Goal: Task Accomplishment & Management: Manage account settings

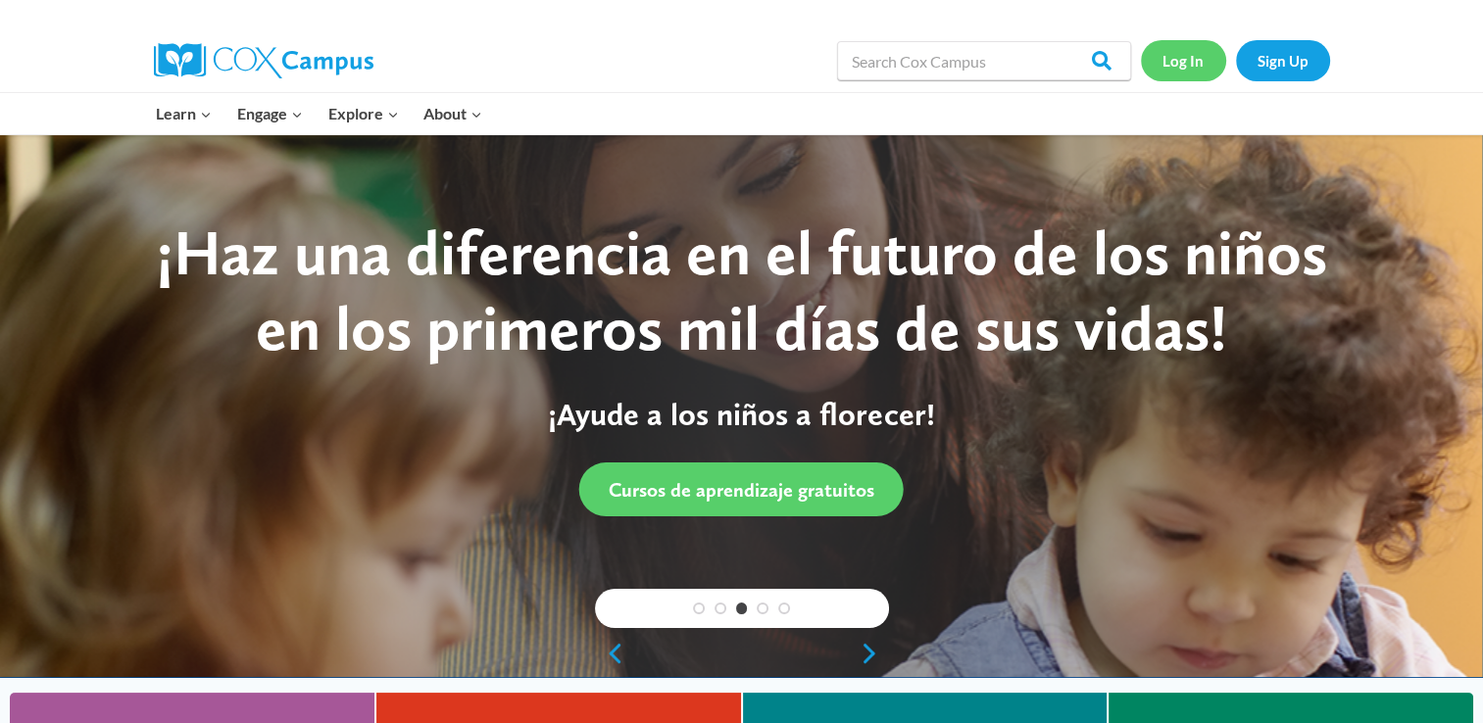
click at [1185, 62] on link "Log In" at bounding box center [1183, 60] width 85 height 40
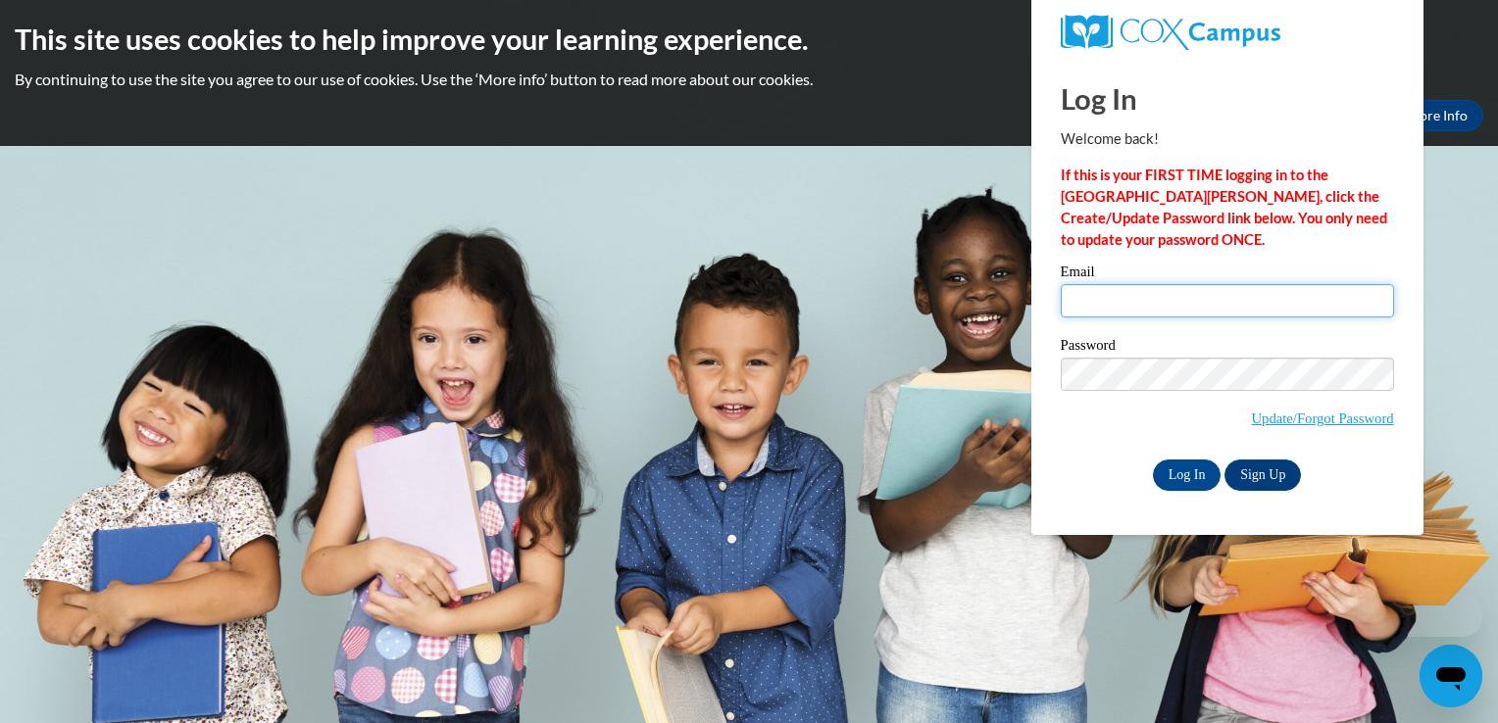
click at [1211, 298] on input "Email" at bounding box center [1226, 300] width 333 height 33
type input "[EMAIL_ADDRESS][DOMAIN_NAME]"
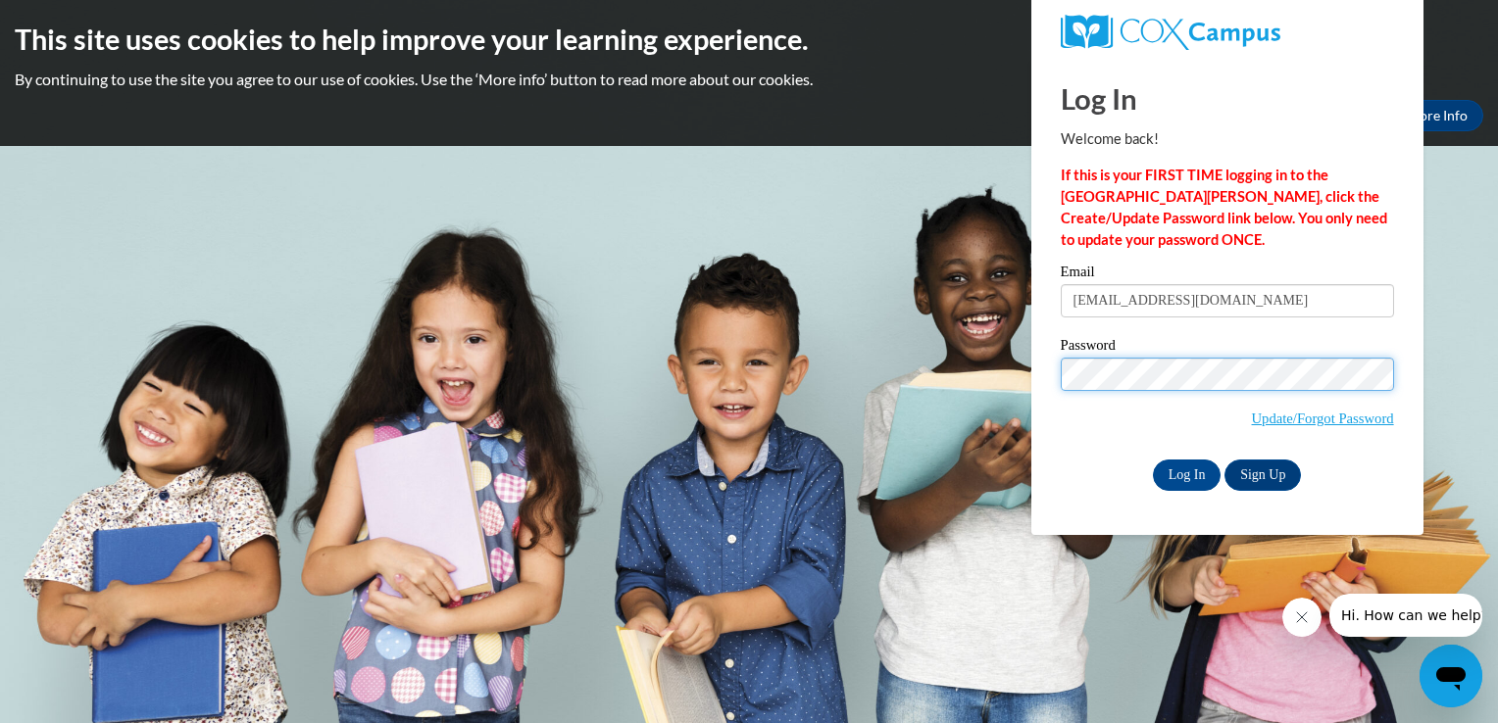
click at [1153, 460] on input "Log In" at bounding box center [1187, 475] width 69 height 31
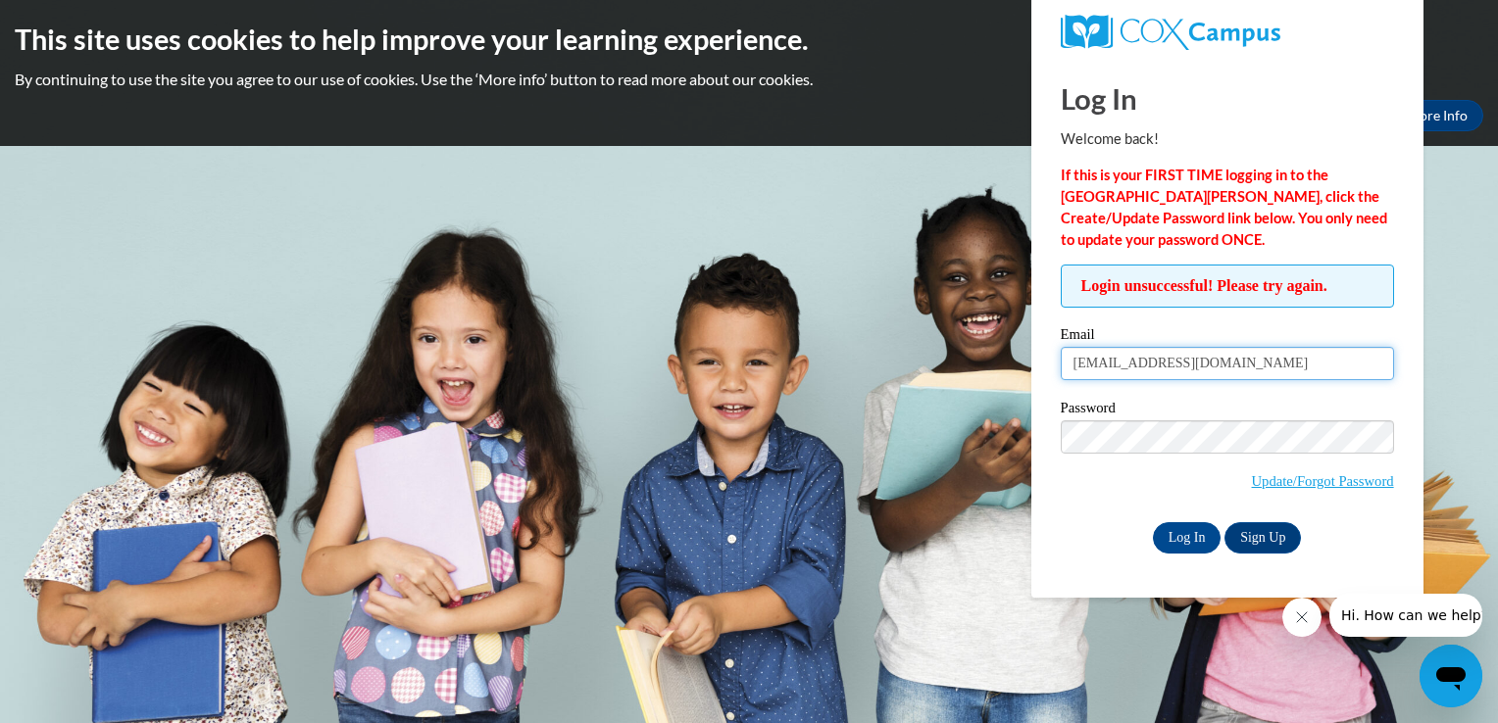
drag, startPoint x: 1249, startPoint y: 365, endPoint x: 1062, endPoint y: 362, distance: 186.2
click at [1062, 362] on input "jennamccowan@yahoo.com" at bounding box center [1226, 363] width 333 height 33
type input "jmccowan@lccaa.net"
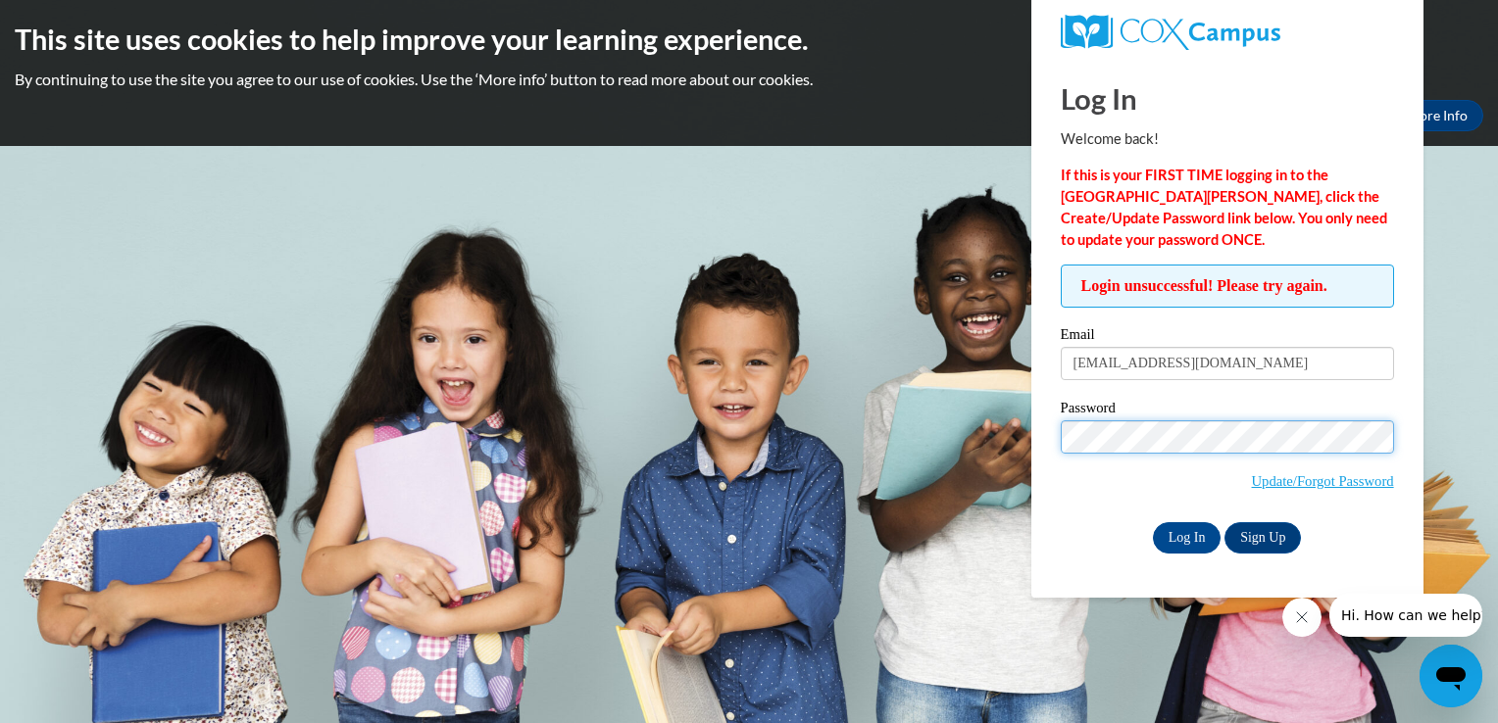
click at [1153, 522] on input "Log In" at bounding box center [1187, 537] width 69 height 31
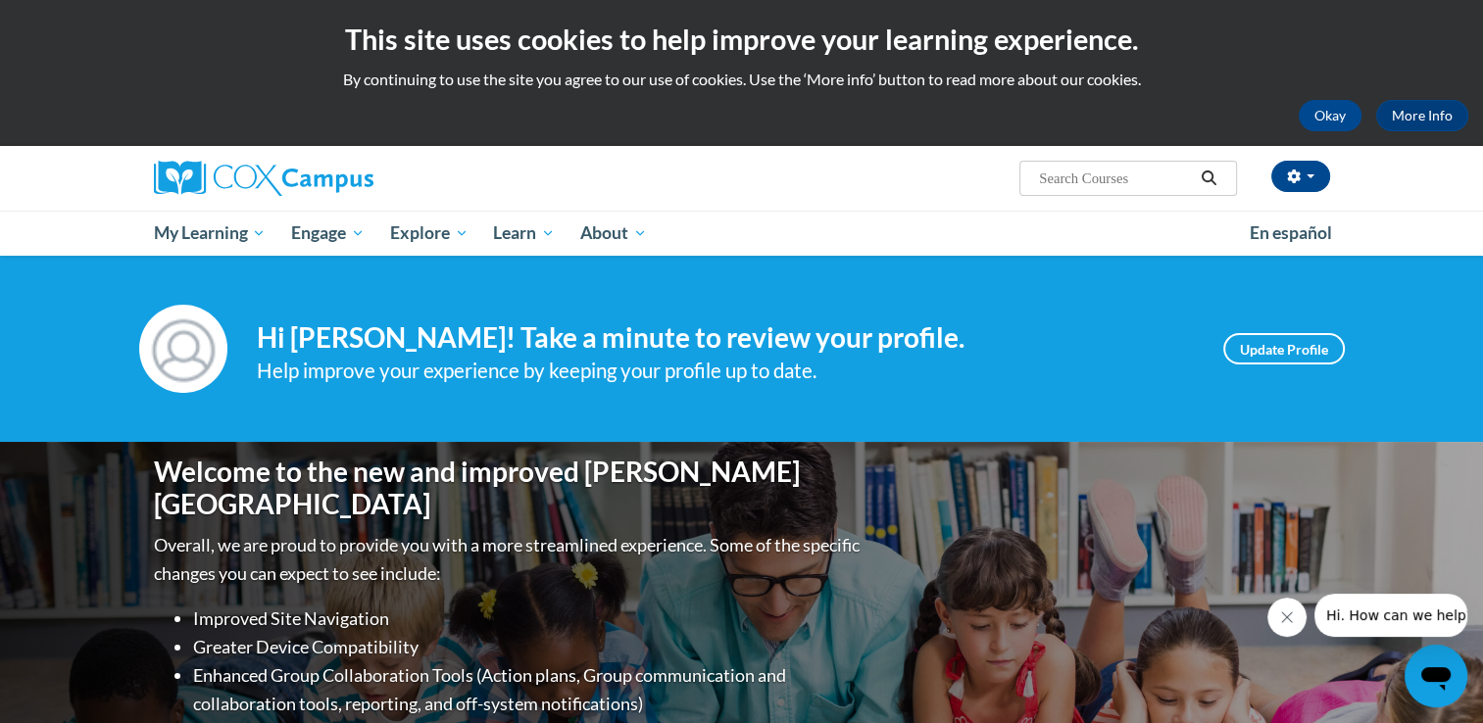
click at [1290, 615] on icon "Close message from company" at bounding box center [1287, 618] width 10 height 10
click at [1341, 119] on button "Okay" at bounding box center [1330, 115] width 63 height 31
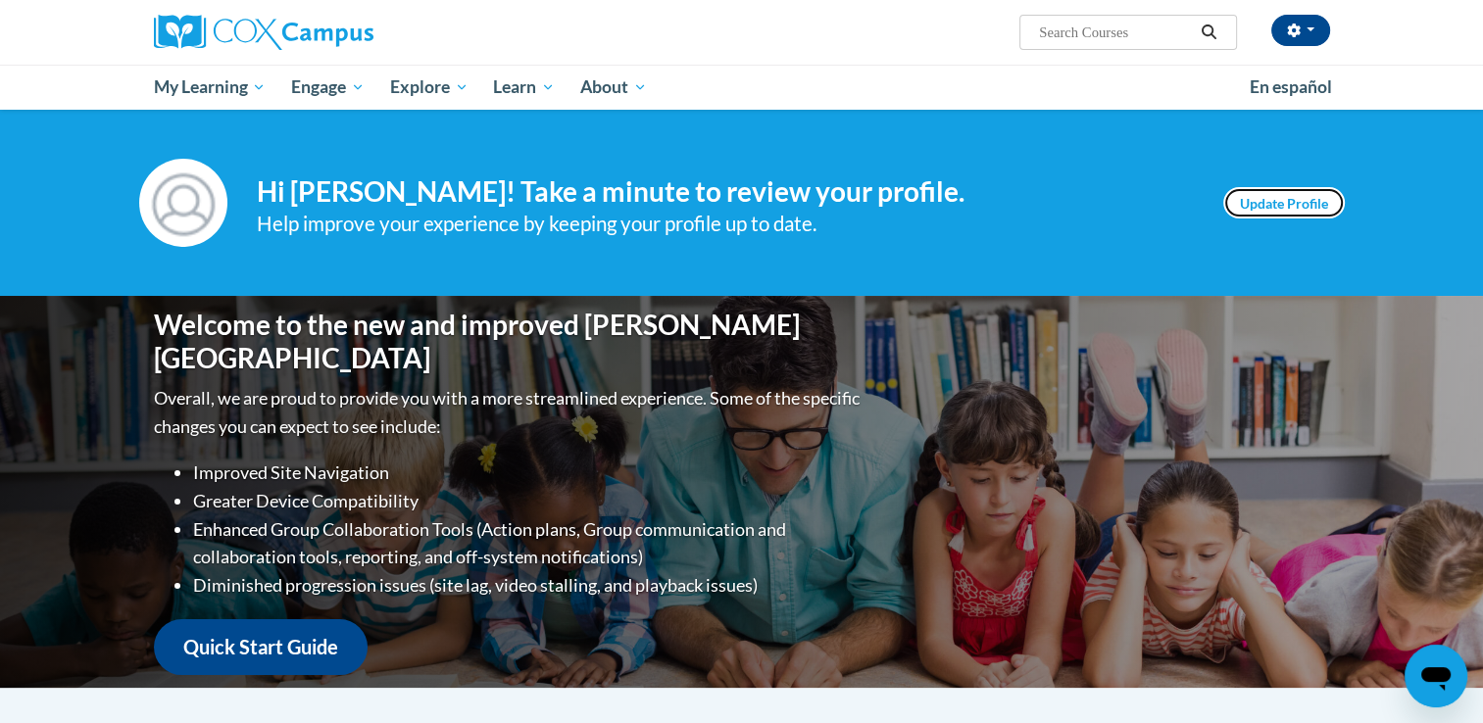
click at [1255, 207] on link "Update Profile" at bounding box center [1284, 202] width 122 height 31
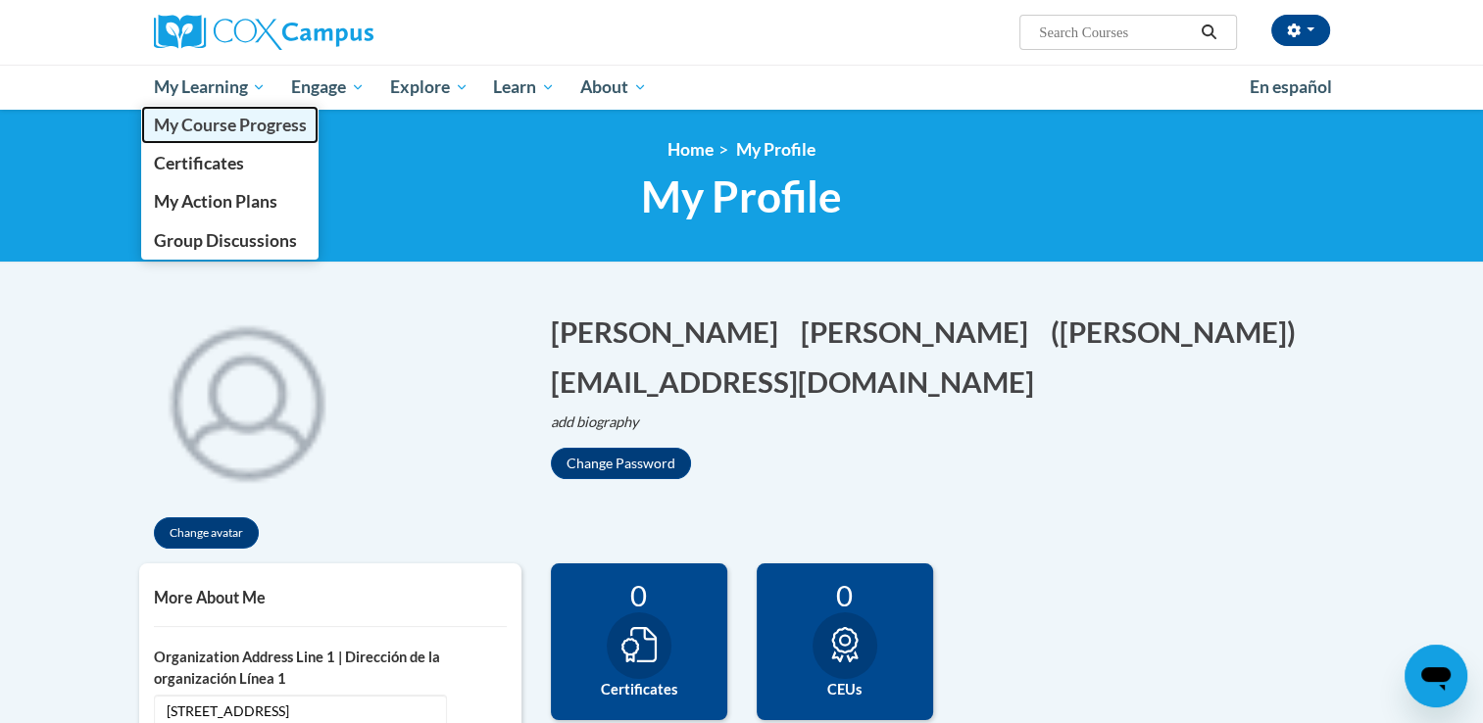
click at [249, 127] on span "My Course Progress" at bounding box center [229, 125] width 153 height 21
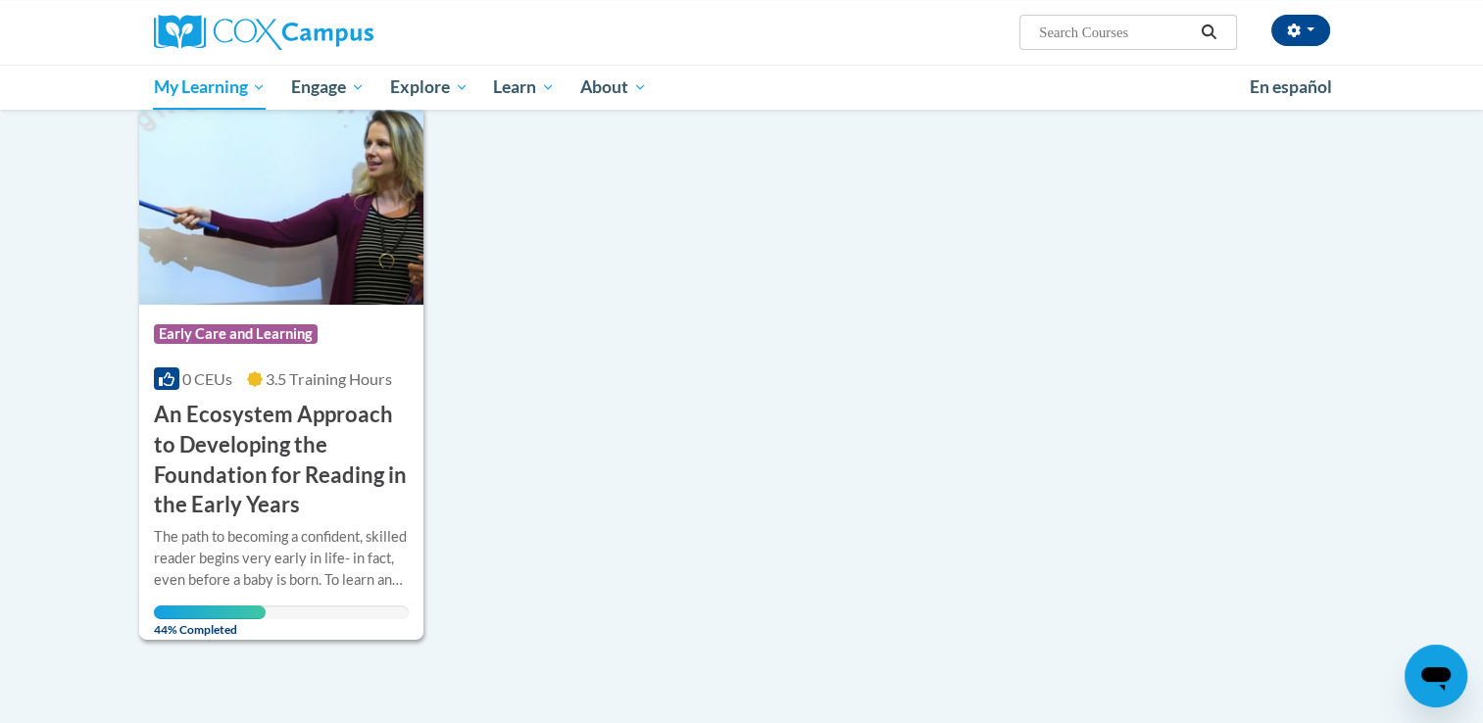
scroll to position [255, 0]
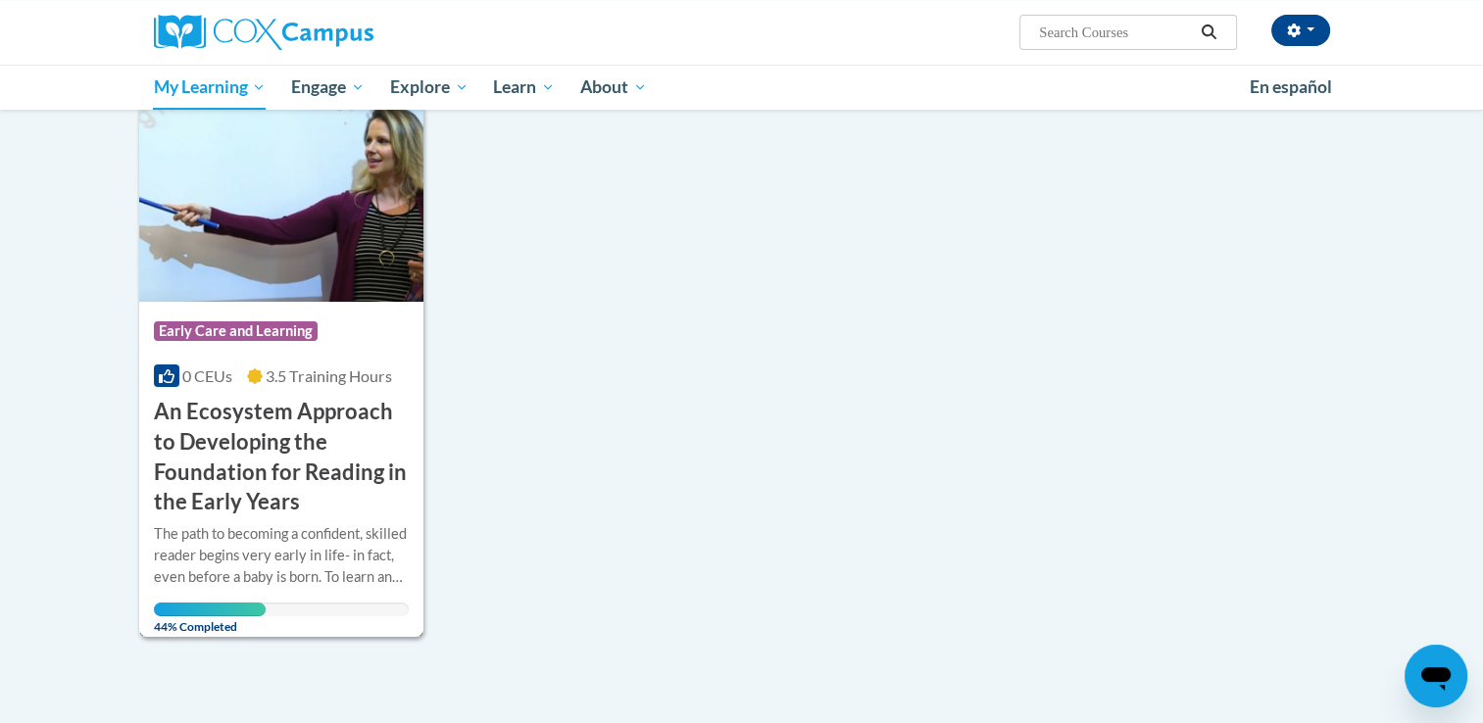
click at [398, 493] on h3 "An Ecosystem Approach to Developing the Foundation for Reading in the Early Yea…" at bounding box center [282, 457] width 256 height 121
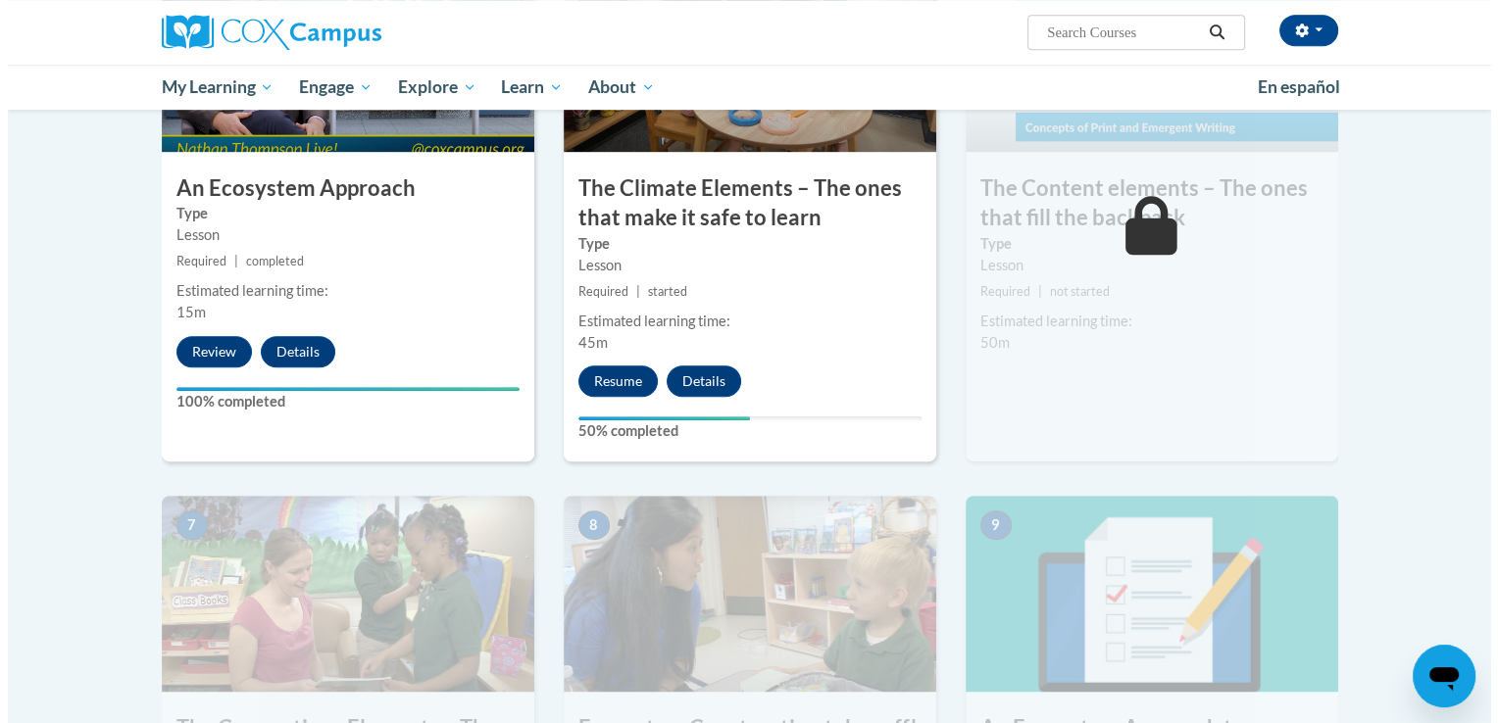
scroll to position [1145, 0]
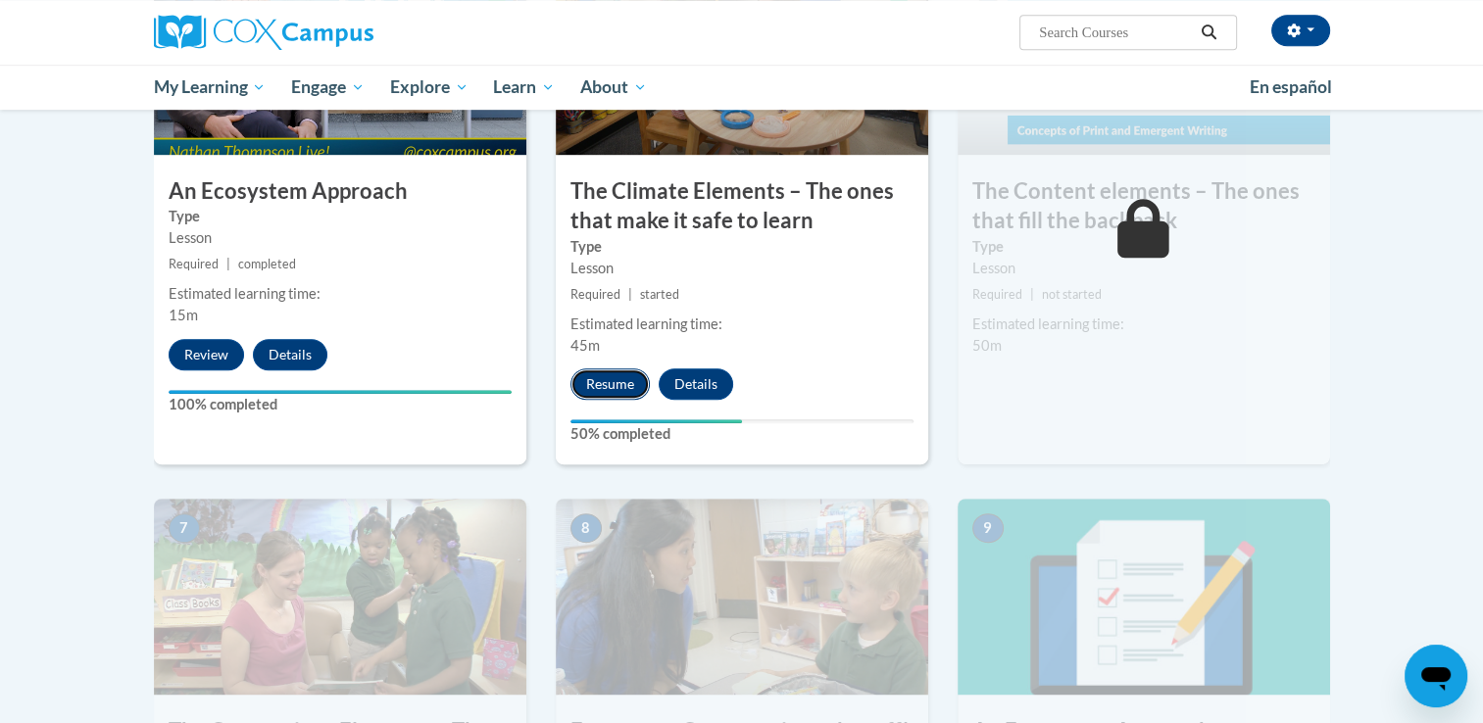
click at [626, 379] on button "Resume" at bounding box center [609, 384] width 79 height 31
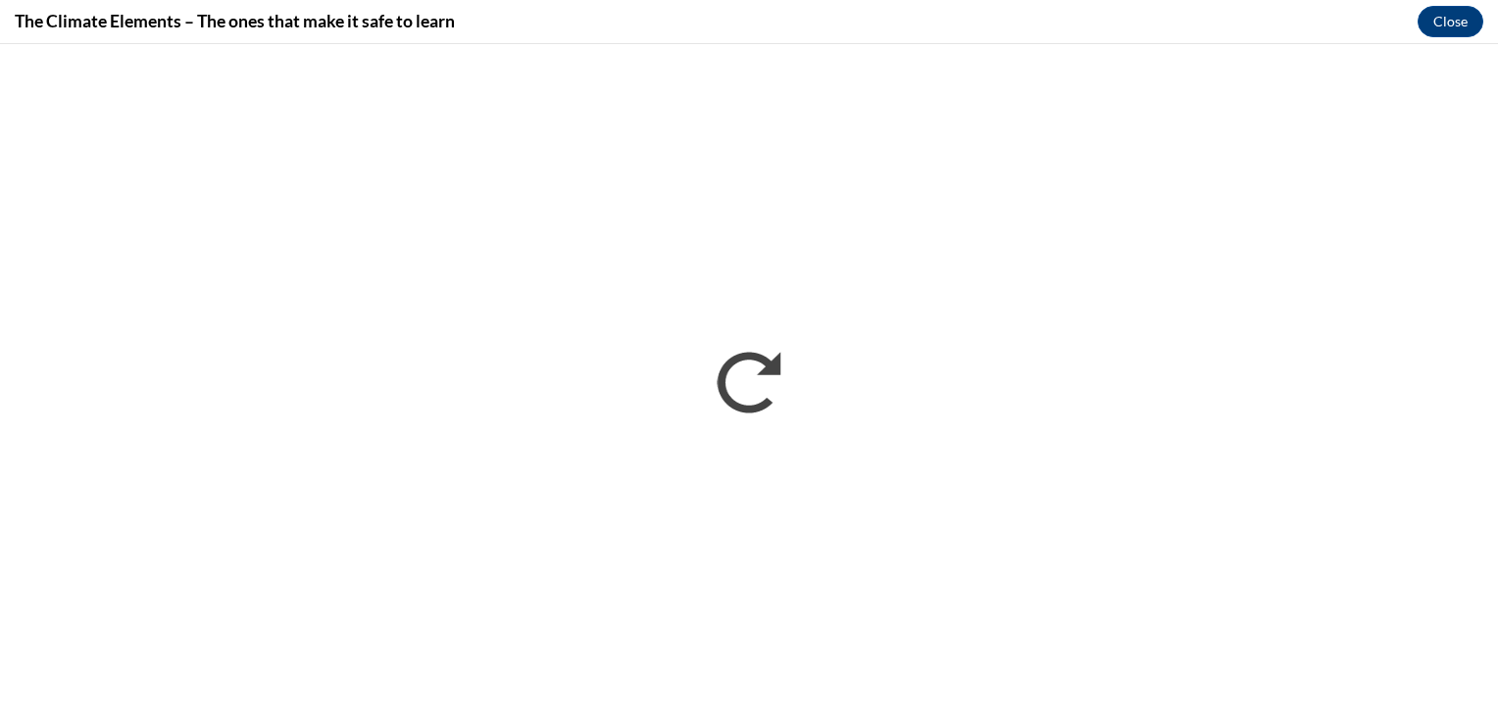
scroll to position [0, 0]
